Goal: Book appointment/travel/reservation

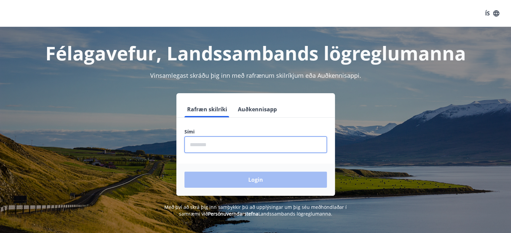
click at [231, 142] on input "phone" at bounding box center [255, 145] width 142 height 16
type input "********"
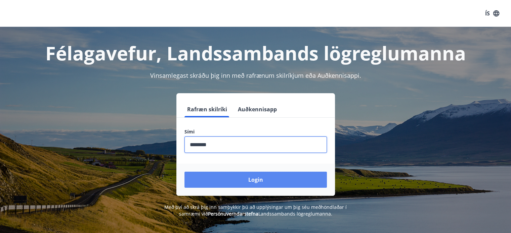
click at [256, 180] on button "Login" at bounding box center [255, 180] width 142 height 16
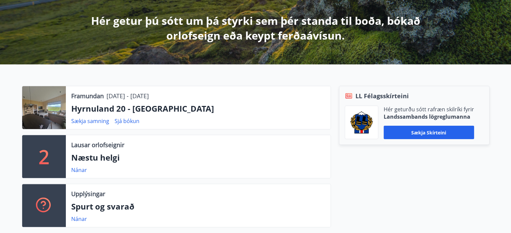
scroll to position [144, 0]
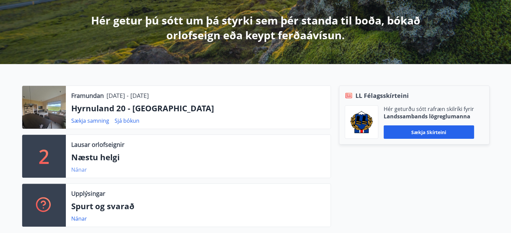
click at [80, 168] on link "Nánar" at bounding box center [79, 169] width 16 height 7
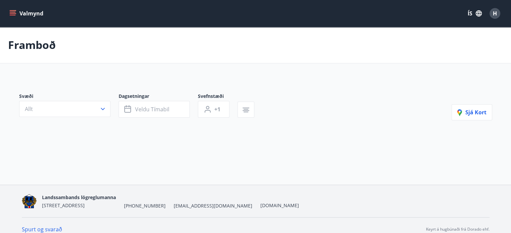
type input "*"
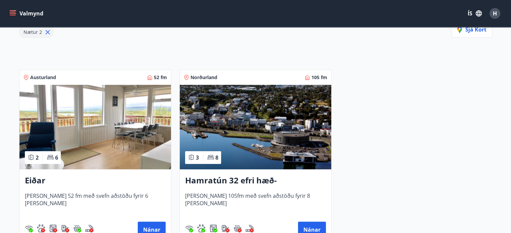
scroll to position [100, 0]
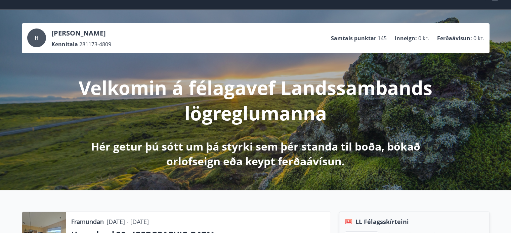
scroll to position [0, 0]
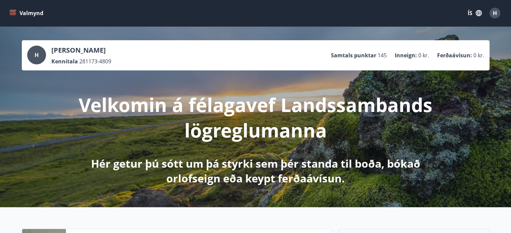
click at [12, 16] on button "Valmynd" at bounding box center [27, 13] width 38 height 12
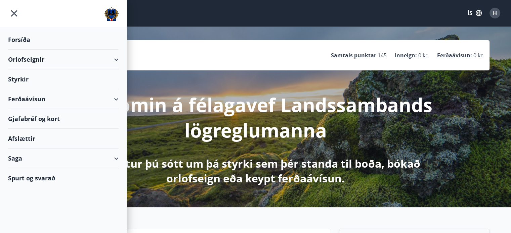
click at [21, 56] on div "Orlofseignir" at bounding box center [63, 60] width 111 height 20
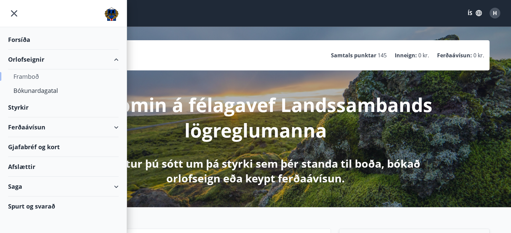
click at [37, 76] on div "Framboð" at bounding box center [63, 77] width 100 height 14
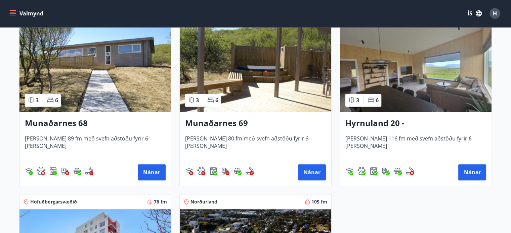
click at [403, 82] on img at bounding box center [415, 70] width 151 height 85
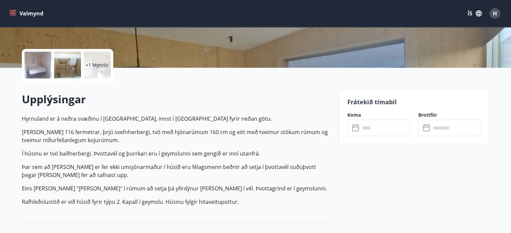
scroll to position [134, 0]
click at [376, 131] on input "text" at bounding box center [385, 128] width 50 height 16
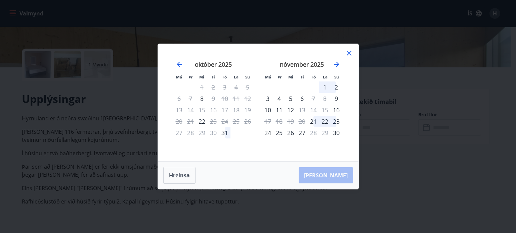
click at [135, 160] on div "Má Þr Mi Fi Fö La Su Má Þr Mi Fi Fö La Su september 2025 1 2 3 4 5 6 7 8 9 10 1…" at bounding box center [258, 116] width 516 height 233
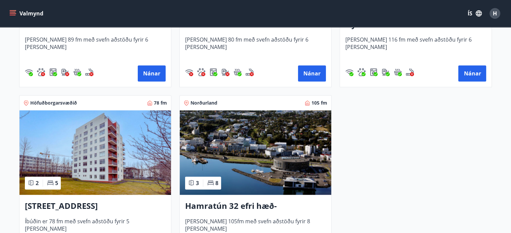
scroll to position [547, 0]
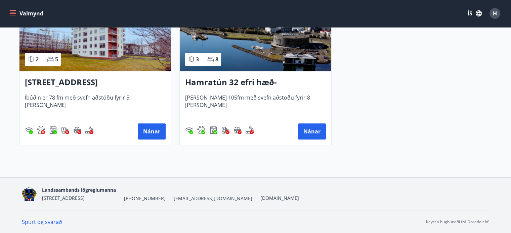
click at [291, 58] on img at bounding box center [255, 29] width 151 height 85
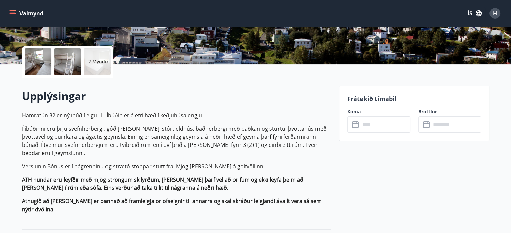
scroll to position [138, 0]
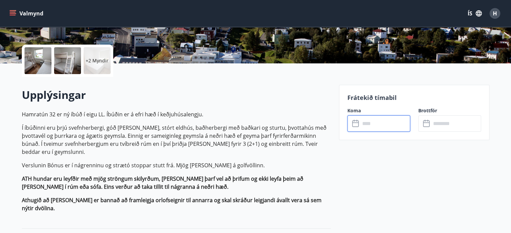
click at [377, 125] on input "text" at bounding box center [385, 124] width 50 height 16
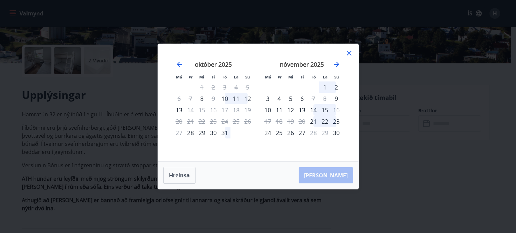
click at [116, 150] on div "Má Þr Mi Fi Fö La Su Má Þr Mi Fi Fö La Su september 2025 1 2 3 4 5 6 7 8 9 10 1…" at bounding box center [258, 116] width 516 height 233
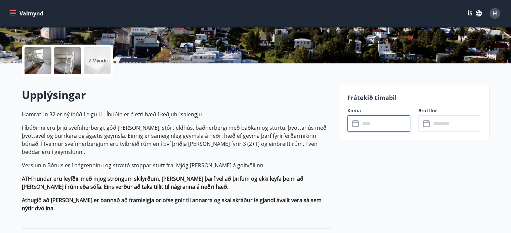
click at [380, 129] on input "text" at bounding box center [385, 124] width 50 height 16
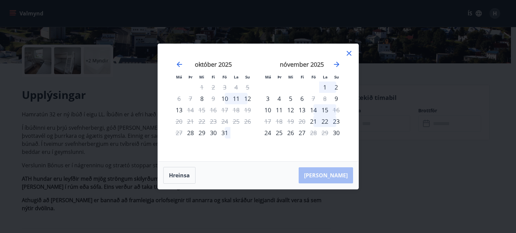
click at [351, 56] on icon at bounding box center [349, 53] width 8 height 8
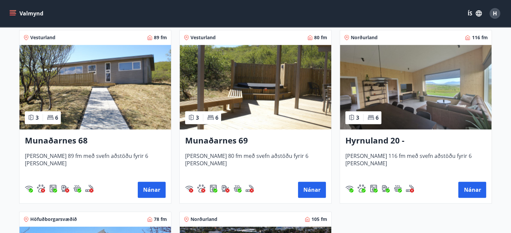
click at [403, 105] on img at bounding box center [415, 87] width 151 height 85
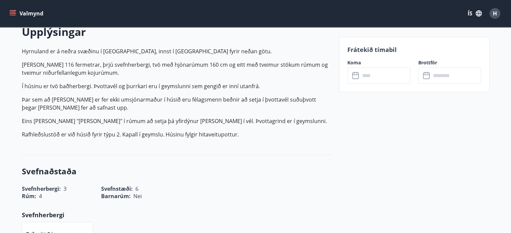
scroll to position [202, 0]
click at [378, 70] on input "text" at bounding box center [385, 76] width 50 height 16
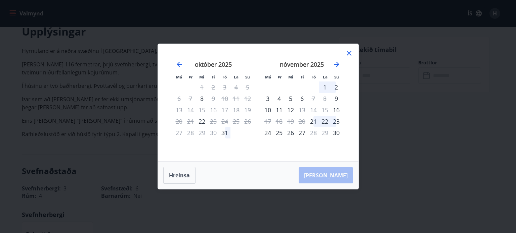
click at [349, 54] on icon at bounding box center [349, 53] width 5 height 5
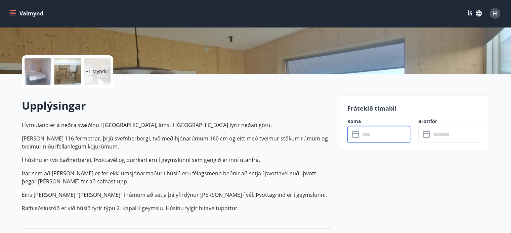
scroll to position [127, 0]
click at [380, 135] on input "text" at bounding box center [385, 135] width 50 height 16
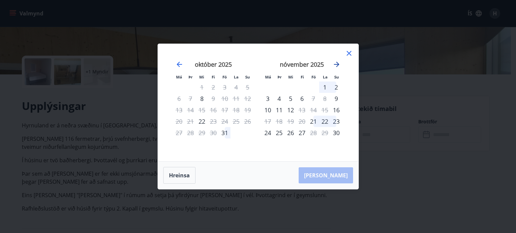
click at [337, 67] on icon "Move forward to switch to the next month." at bounding box center [337, 64] width 8 height 8
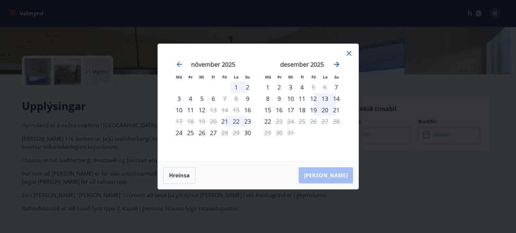
click at [337, 67] on icon "Move forward to switch to the next month." at bounding box center [337, 64] width 8 height 8
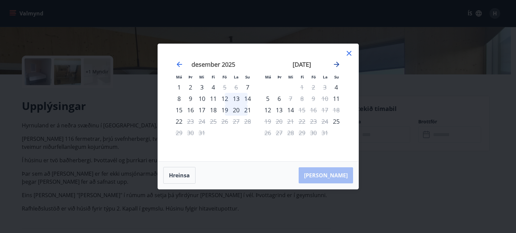
click at [336, 65] on icon "Move forward to switch to the next month." at bounding box center [337, 64] width 8 height 8
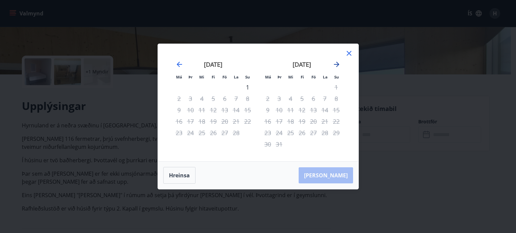
click at [336, 65] on icon "Move forward to switch to the next month." at bounding box center [337, 64] width 8 height 8
click at [179, 64] on icon "Move backward to switch to the previous month." at bounding box center [179, 64] width 5 height 5
click at [110, 146] on div "Má Þr Mi Fi Fö La Su Má Þr Mi Fi Fö La Su janúar 2026 1 2 3 4 5 6 7 8 9 10 11 1…" at bounding box center [258, 116] width 516 height 233
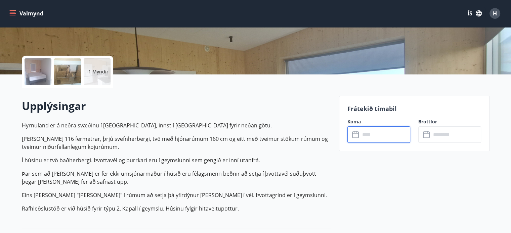
click at [15, 11] on icon "menu" at bounding box center [12, 13] width 7 height 7
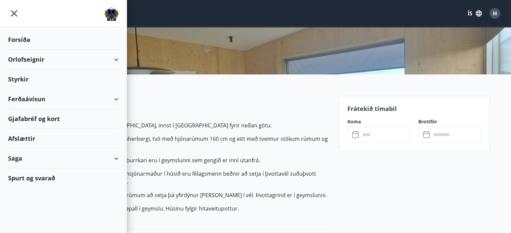
click at [112, 58] on div "Orlofseignir" at bounding box center [63, 60] width 111 height 20
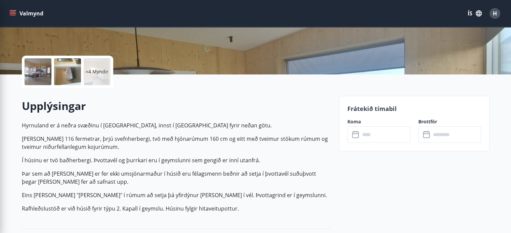
click at [263, 139] on p "Húsið er 116 fermetrar, þrjú svefnherbergi, tvö með hjónarúmum 160 cm og eitt m…" at bounding box center [176, 143] width 309 height 16
click at [12, 17] on button "Valmynd" at bounding box center [27, 13] width 38 height 12
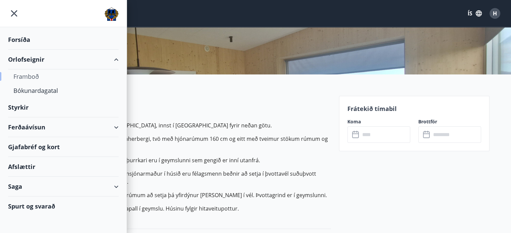
click at [24, 77] on div "Framboð" at bounding box center [63, 77] width 100 height 14
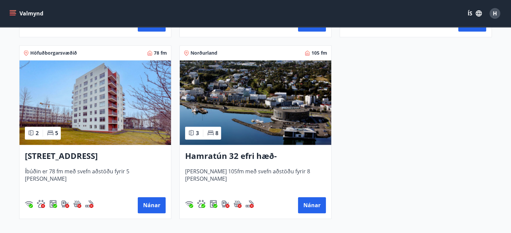
scroll to position [473, 0]
click at [267, 136] on img at bounding box center [255, 102] width 151 height 85
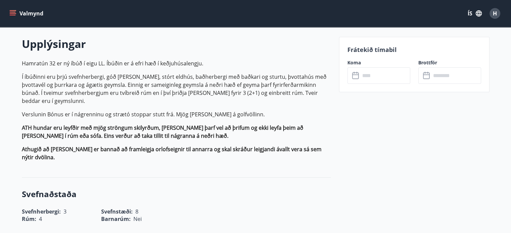
scroll to position [189, 0]
click at [387, 72] on input "text" at bounding box center [385, 76] width 50 height 16
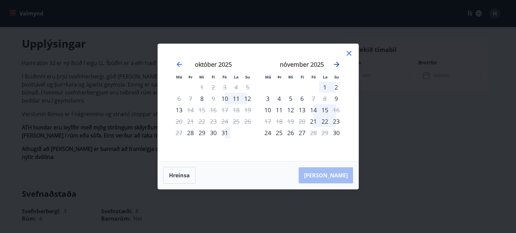
click at [337, 64] on icon "Move forward to switch to the next month." at bounding box center [337, 64] width 8 height 8
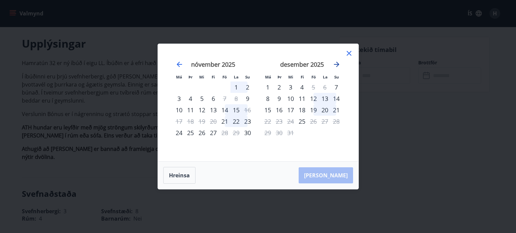
click at [337, 64] on icon "Move forward to switch to the next month." at bounding box center [337, 64] width 8 height 8
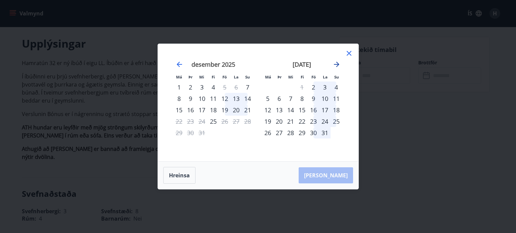
click at [337, 64] on icon "Move forward to switch to the next month." at bounding box center [337, 64] width 8 height 8
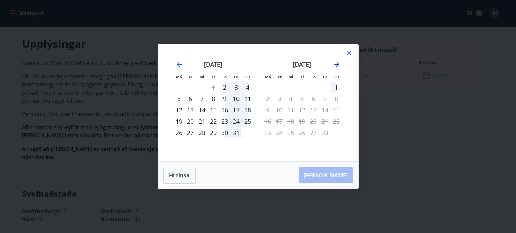
click at [337, 64] on icon "Move forward to switch to the next month." at bounding box center [337, 64] width 8 height 8
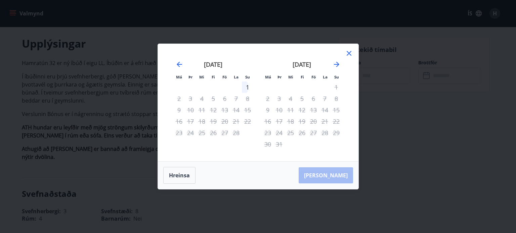
click at [92, 113] on div "Má Þr Mi Fi Fö La Su Má Þr Mi Fi Fö La Su janúar 2026 1 2 3 4 5 6 7 8 9 10 11 1…" at bounding box center [258, 116] width 516 height 233
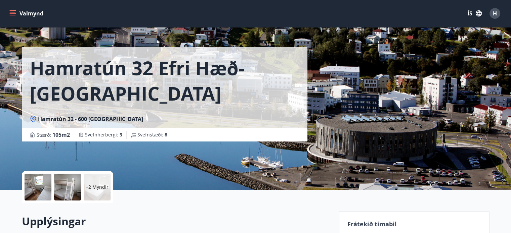
scroll to position [0, 0]
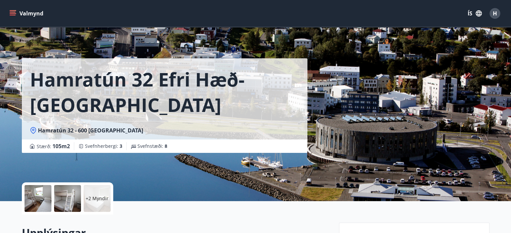
click at [31, 16] on button "Valmynd" at bounding box center [27, 13] width 38 height 12
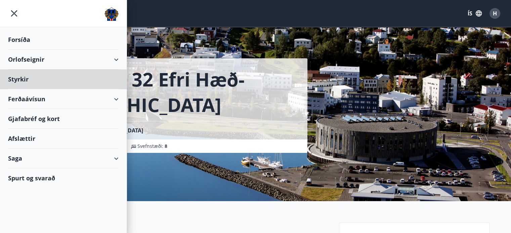
click at [21, 39] on div "Forsíða" at bounding box center [63, 40] width 111 height 20
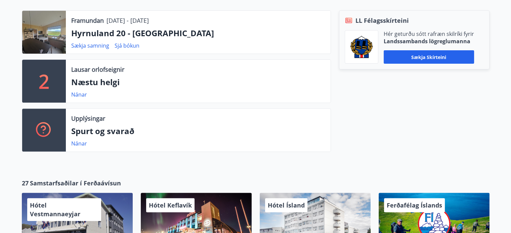
scroll to position [217, 0]
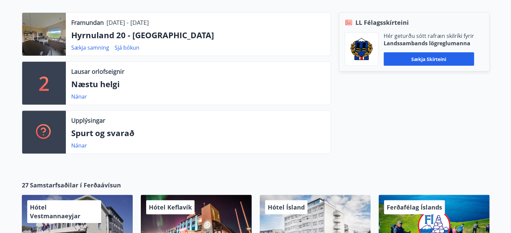
click at [115, 88] on p "Næstu helgi" at bounding box center [198, 84] width 254 height 11
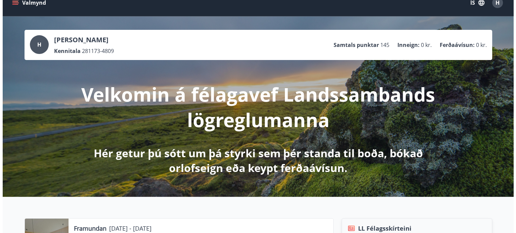
scroll to position [0, 0]
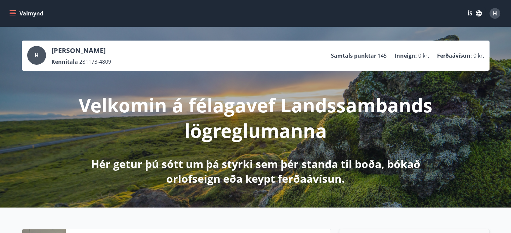
click at [16, 13] on button "Valmynd" at bounding box center [27, 13] width 38 height 12
click at [179, 132] on p "Velkomin á félagavef Landssambands lögreglumanna" at bounding box center [255, 117] width 355 height 51
click at [493, 14] on span "H" at bounding box center [495, 13] width 4 height 7
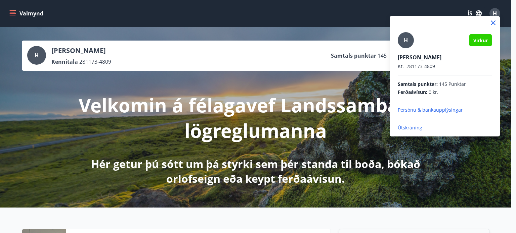
click at [419, 129] on p "Útskráning" at bounding box center [445, 128] width 94 height 7
